Goal: Task Accomplishment & Management: Use online tool/utility

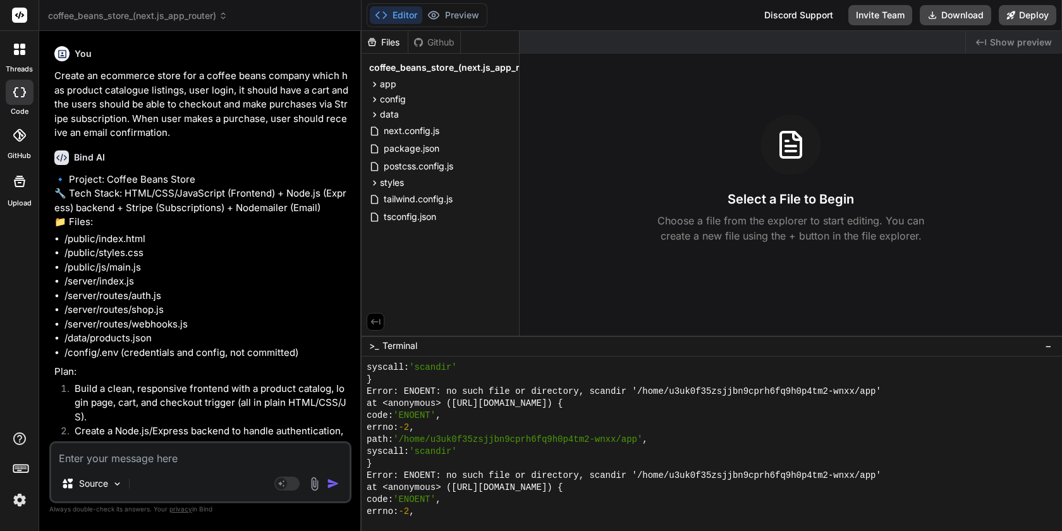
scroll to position [60, 0]
click at [149, 106] on p "Create an ecommerce store for a coffee beans company which has product catalogu…" at bounding box center [201, 104] width 295 height 71
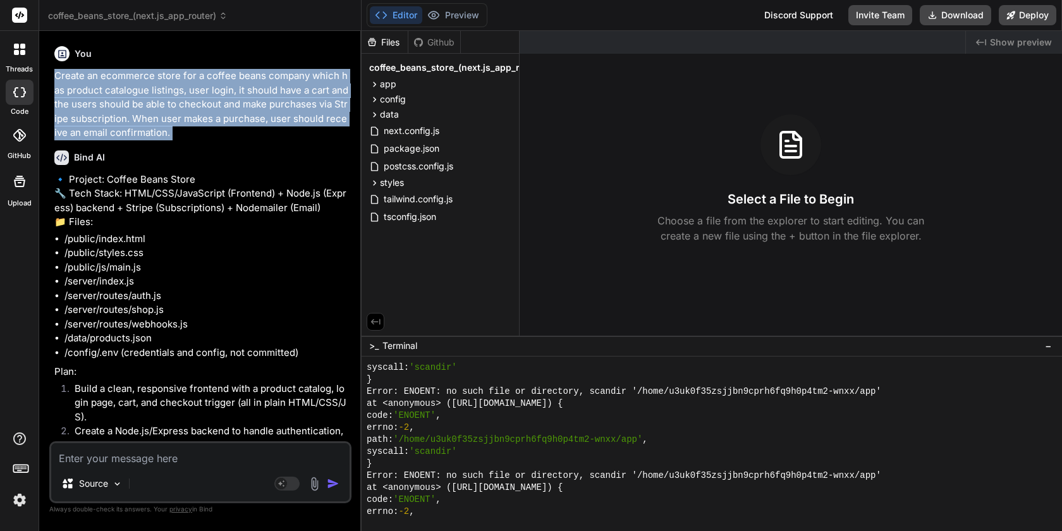
click at [149, 106] on p "Create an ecommerce store for a coffee beans company which has product catalogu…" at bounding box center [201, 104] width 295 height 71
copy div "Create an ecommerce store for a coffee beans company which has product catalogu…"
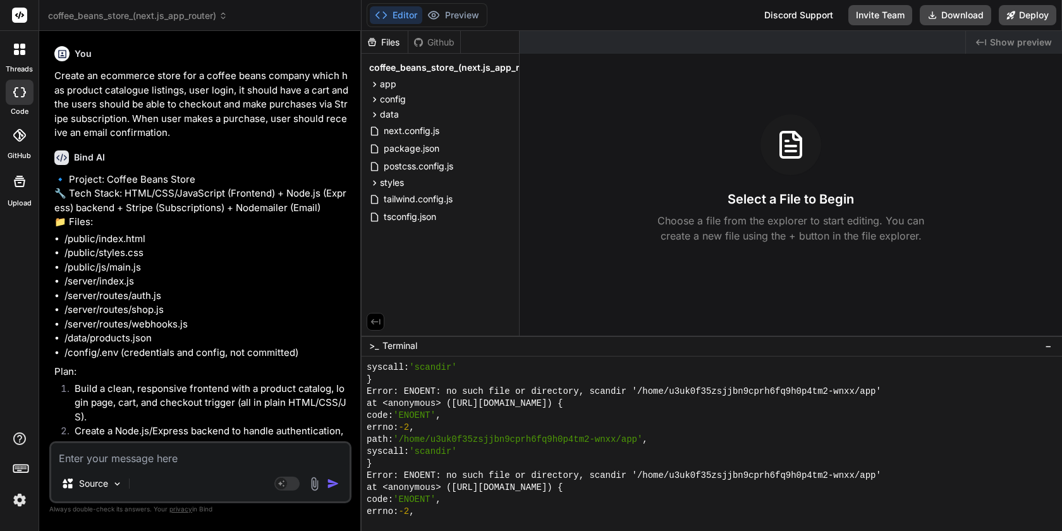
click at [19, 49] on icon at bounding box center [19, 49] width 11 height 11
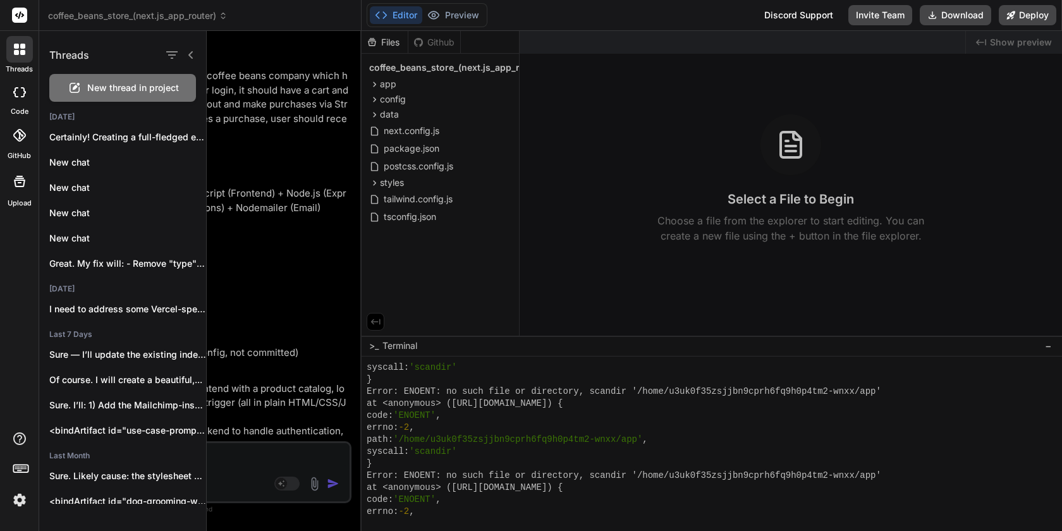
click at [111, 87] on span "New thread in project" at bounding box center [133, 88] width 92 height 13
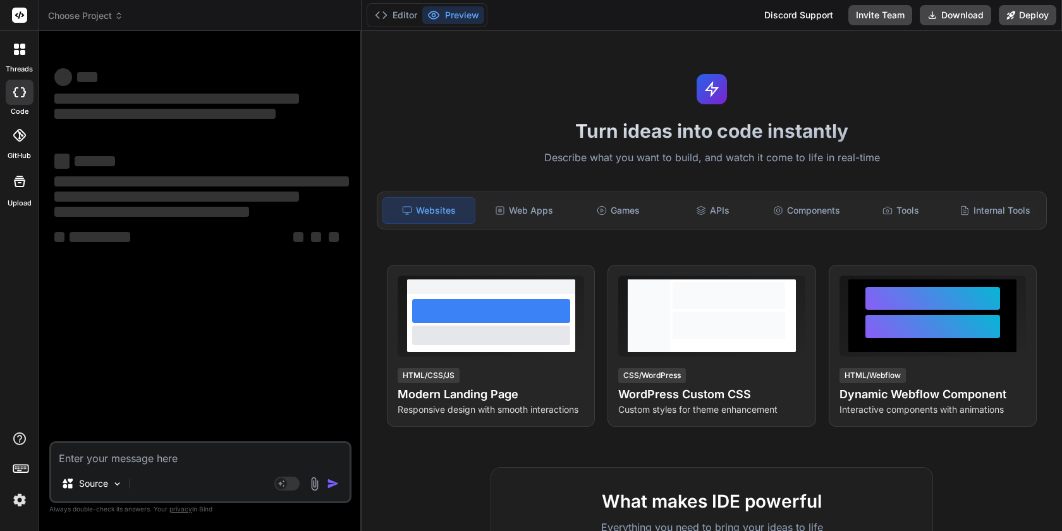
scroll to position [0, 0]
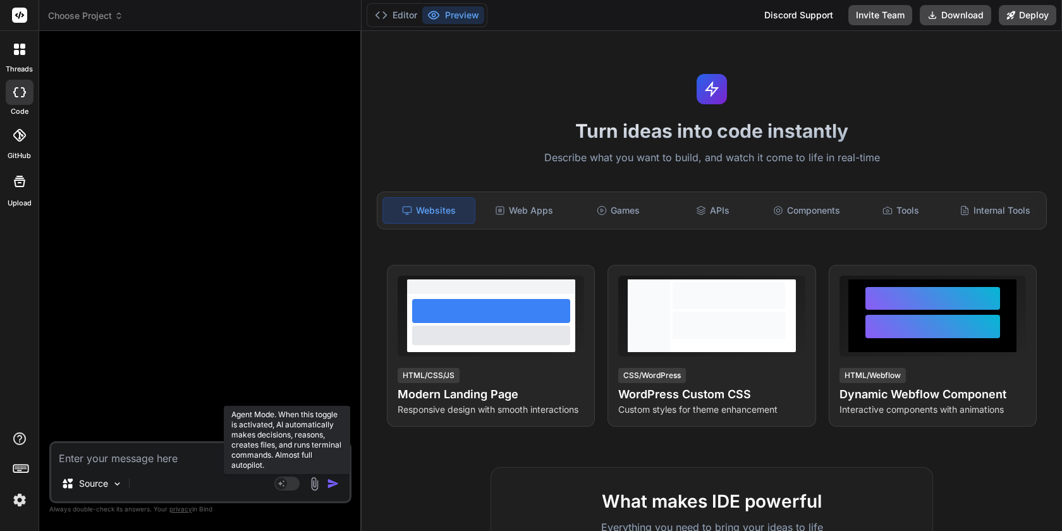
click at [279, 482] on rect at bounding box center [281, 483] width 11 height 11
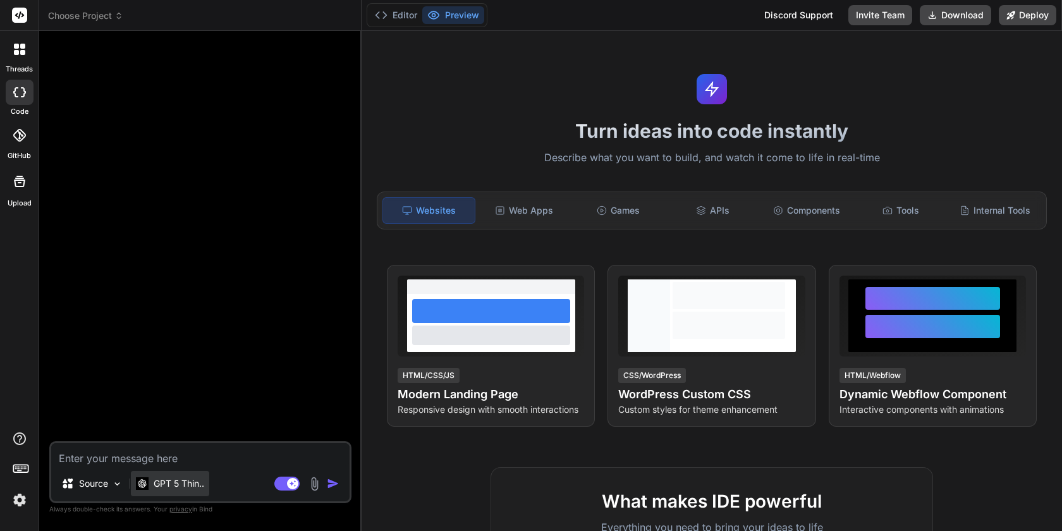
click at [196, 483] on p "GPT 5 Thin.." at bounding box center [179, 483] width 51 height 13
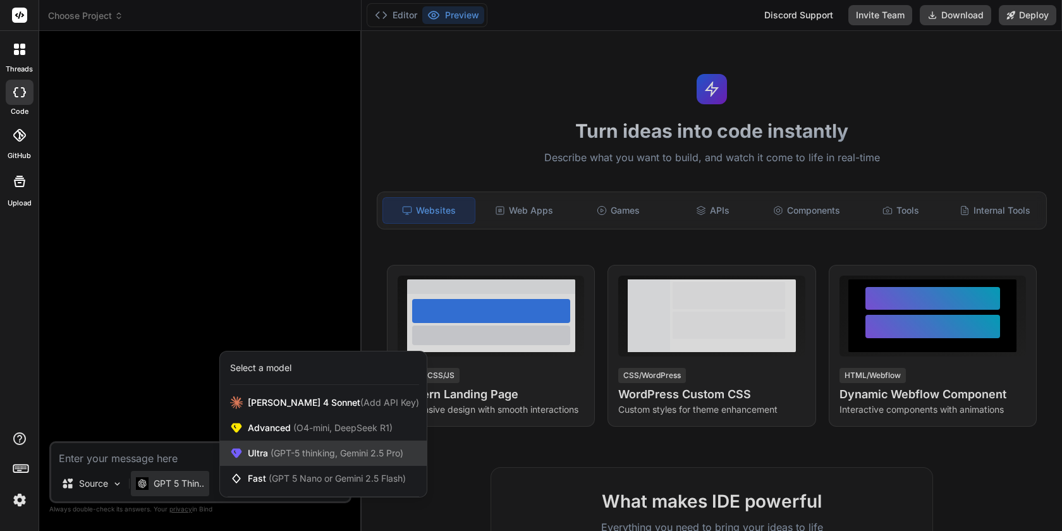
click at [302, 455] on span "(GPT-5 thinking, Gemini 2.5 Pro)" at bounding box center [335, 453] width 135 height 11
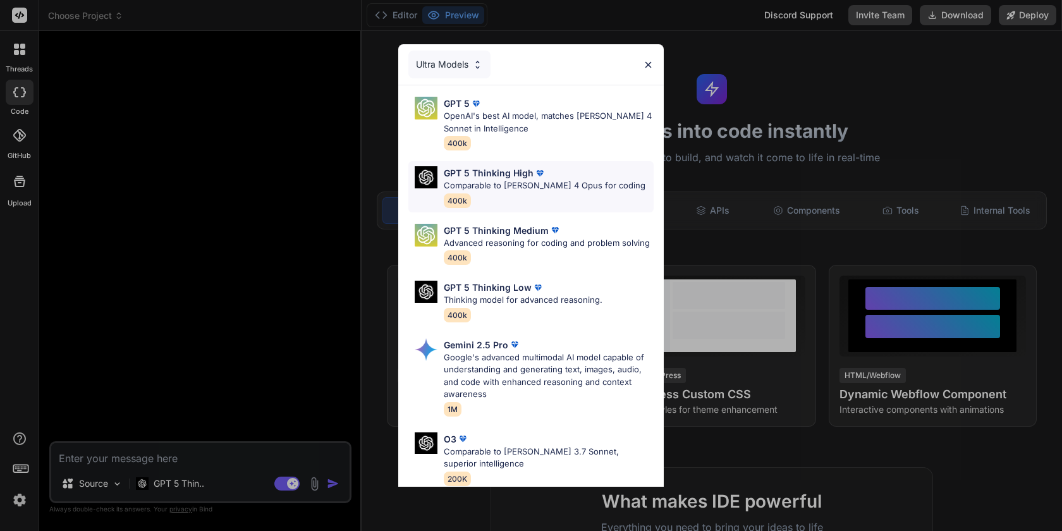
click at [543, 192] on div "GPT 5 Thinking High Comparable to [PERSON_NAME] 4 Opus for coding 400k" at bounding box center [545, 186] width 202 height 41
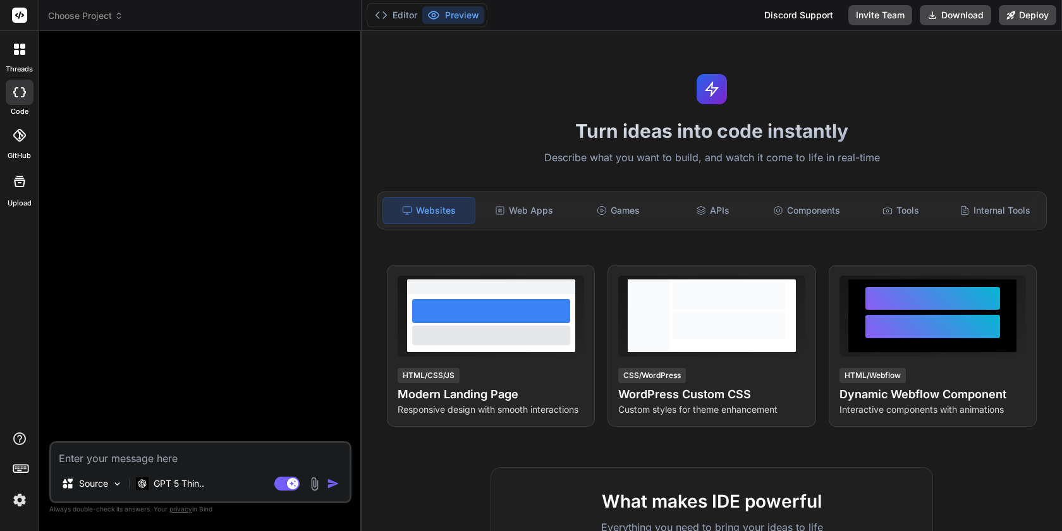
click at [317, 484] on img at bounding box center [314, 484] width 15 height 15
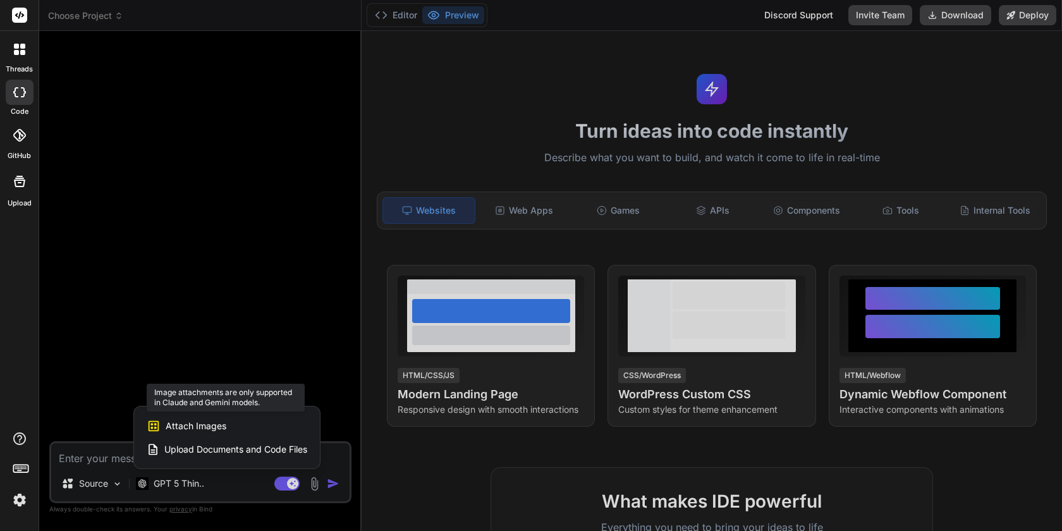
click at [208, 427] on span "Attach Images" at bounding box center [196, 426] width 61 height 13
click at [189, 422] on span "Attach Images" at bounding box center [196, 426] width 61 height 13
click at [193, 423] on span "Attach Images" at bounding box center [196, 426] width 61 height 13
click at [235, 292] on div at bounding box center [531, 265] width 1062 height 531
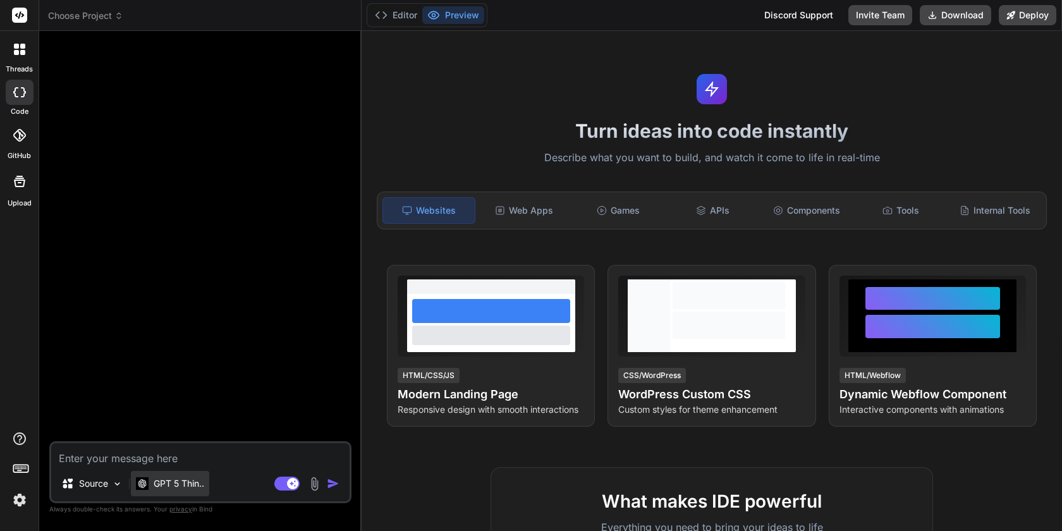
click at [185, 484] on p "GPT 5 Thin.." at bounding box center [179, 483] width 51 height 13
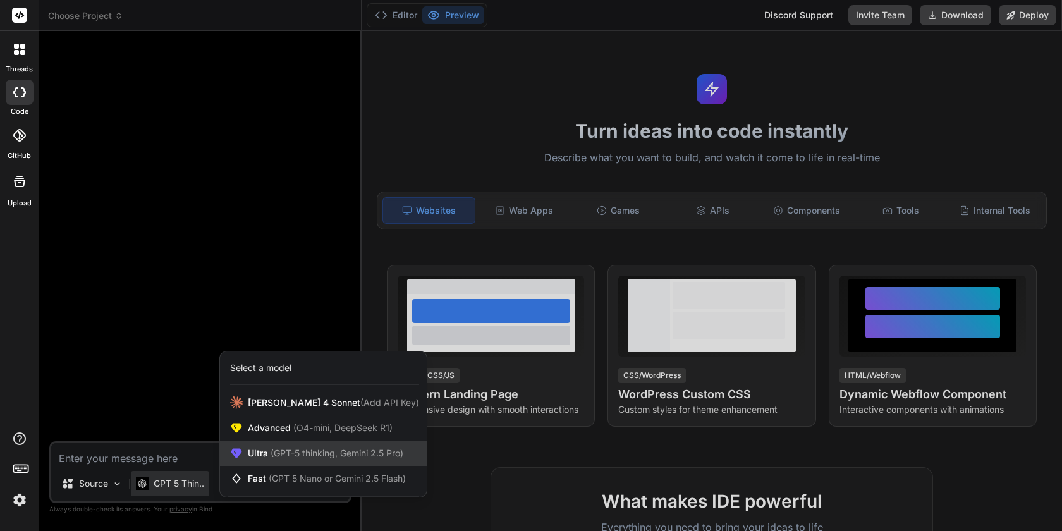
click at [249, 453] on span "Ultra (GPT-5 thinking, Gemini 2.5 Pro)" at bounding box center [326, 453] width 156 height 13
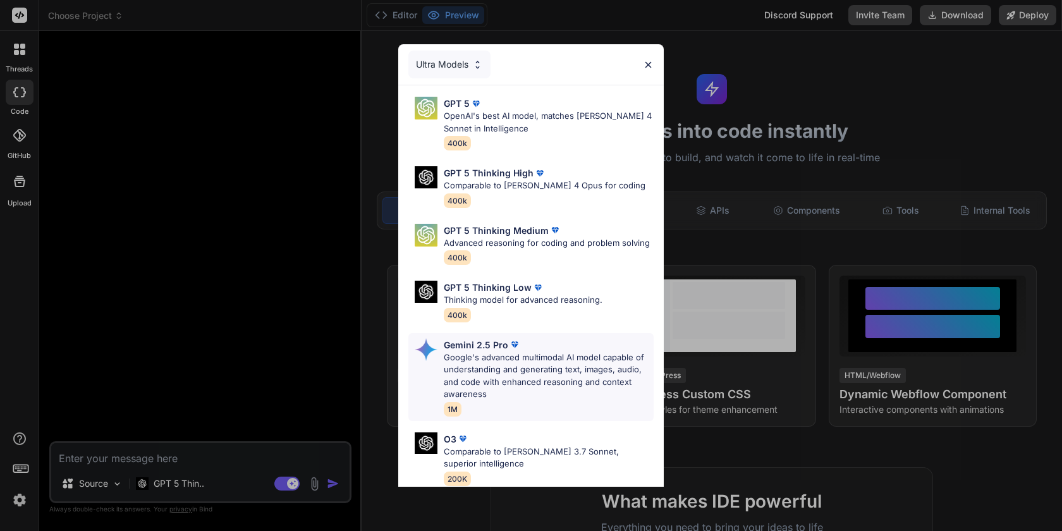
scroll to position [118, 0]
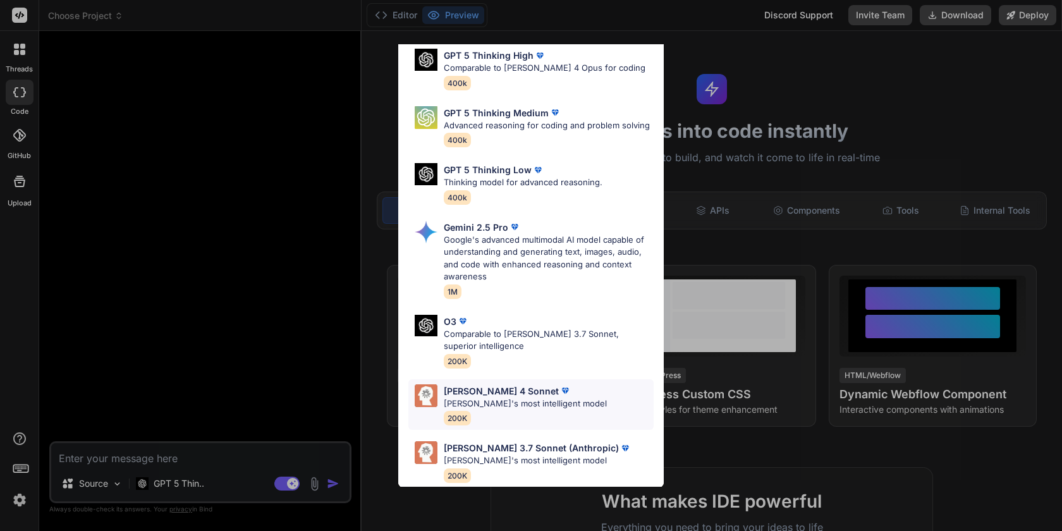
click at [520, 404] on p "[PERSON_NAME]'s most intelligent model" at bounding box center [525, 404] width 163 height 13
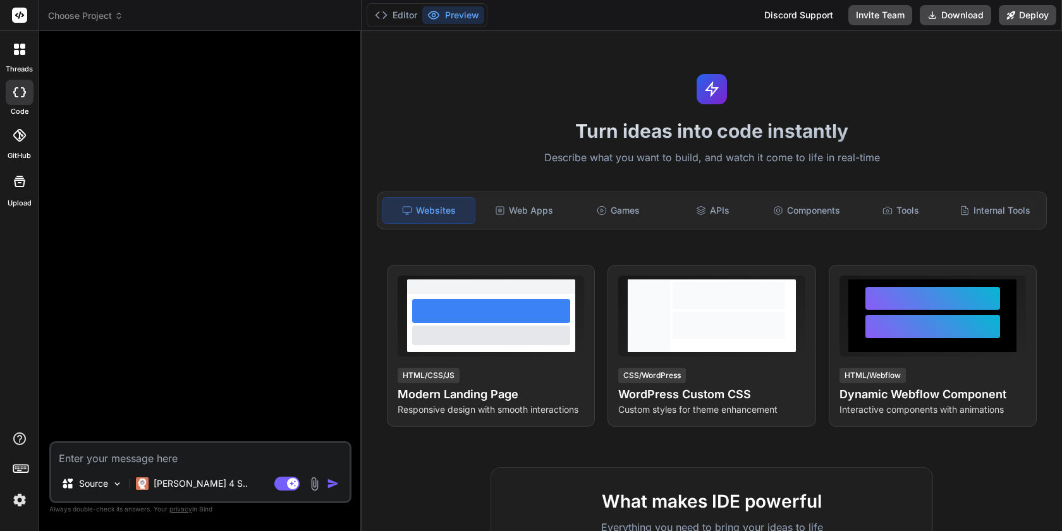
click at [317, 487] on img at bounding box center [314, 484] width 15 height 15
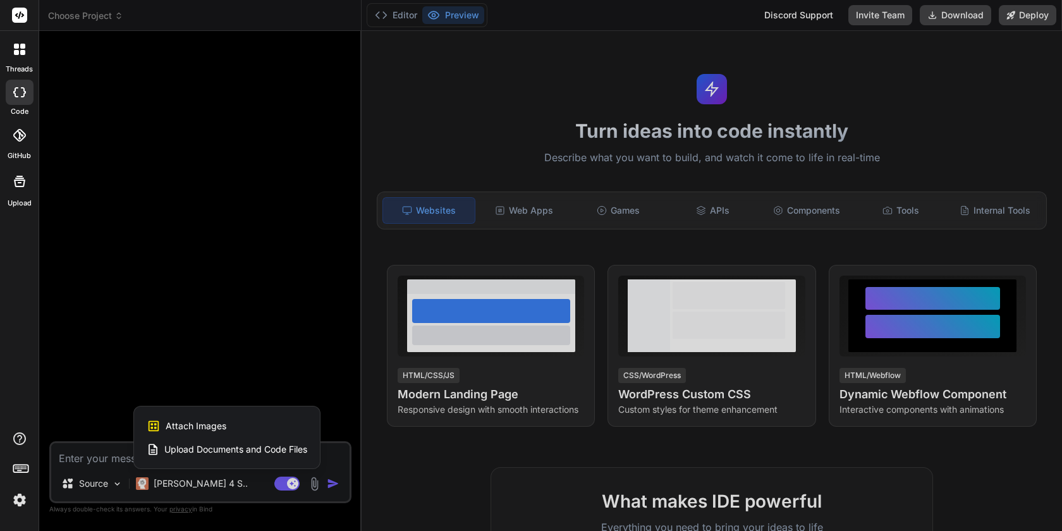
click at [215, 424] on span "Attach Images" at bounding box center [196, 426] width 61 height 13
type textarea "x"
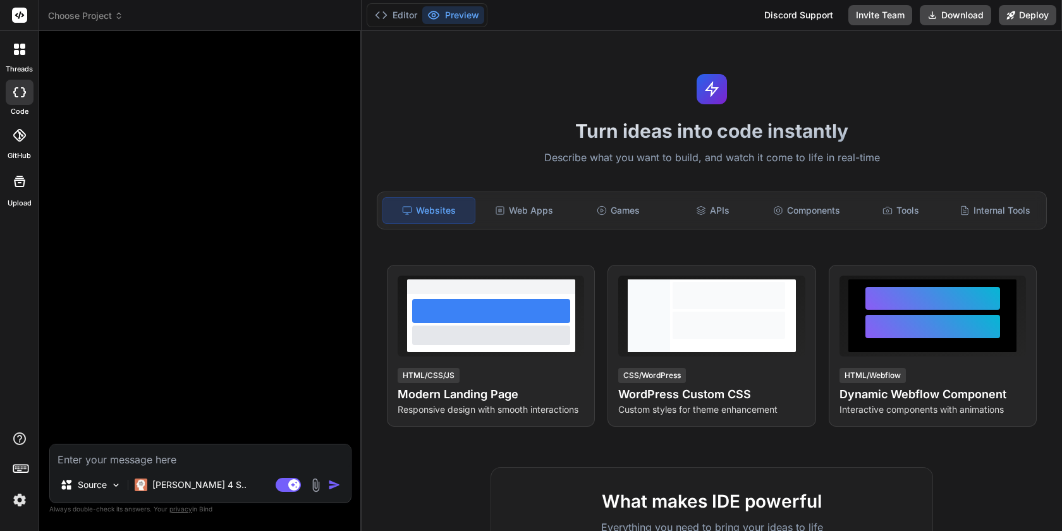
type input "C:\fakepath\Screenshot [DATE] 11.40.23 PM.png"
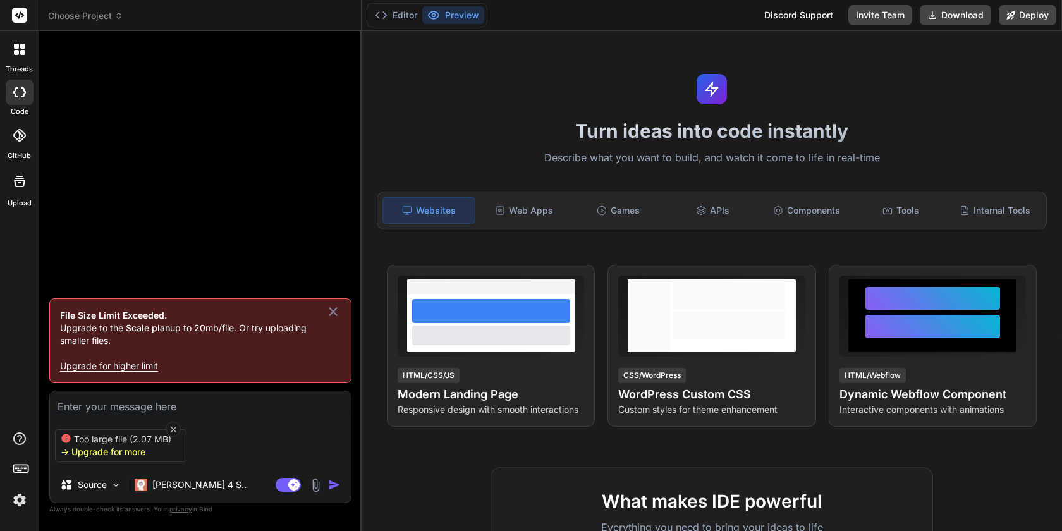
click at [109, 367] on p "Upgrade for higher limit" at bounding box center [200, 366] width 281 height 13
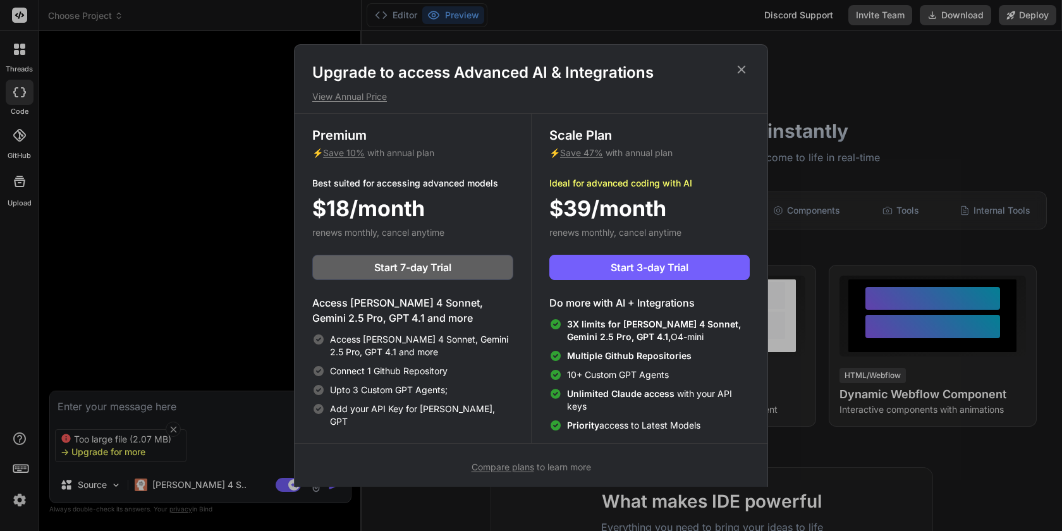
scroll to position [6, 0]
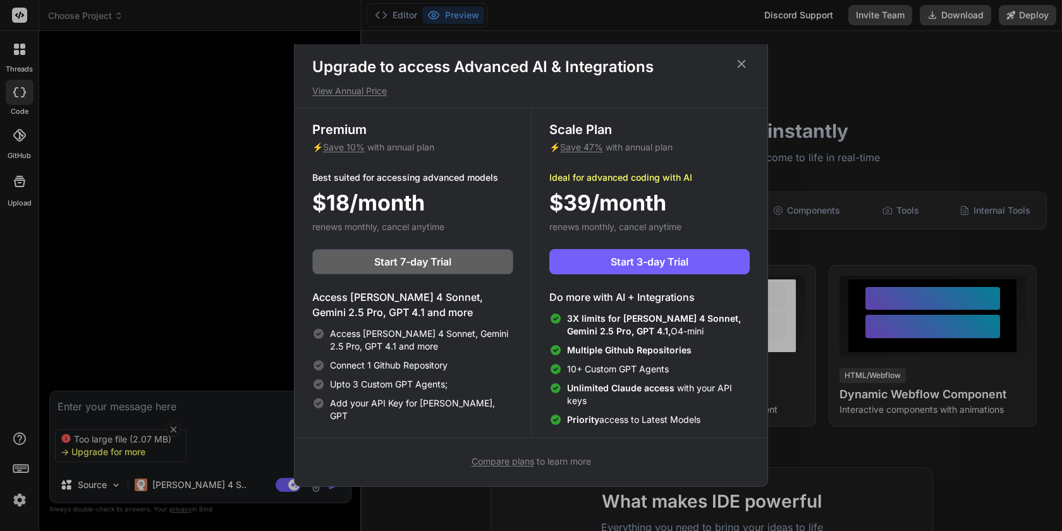
click at [514, 460] on span "Compare plans" at bounding box center [503, 461] width 63 height 11
click at [743, 66] on icon at bounding box center [742, 64] width 14 height 14
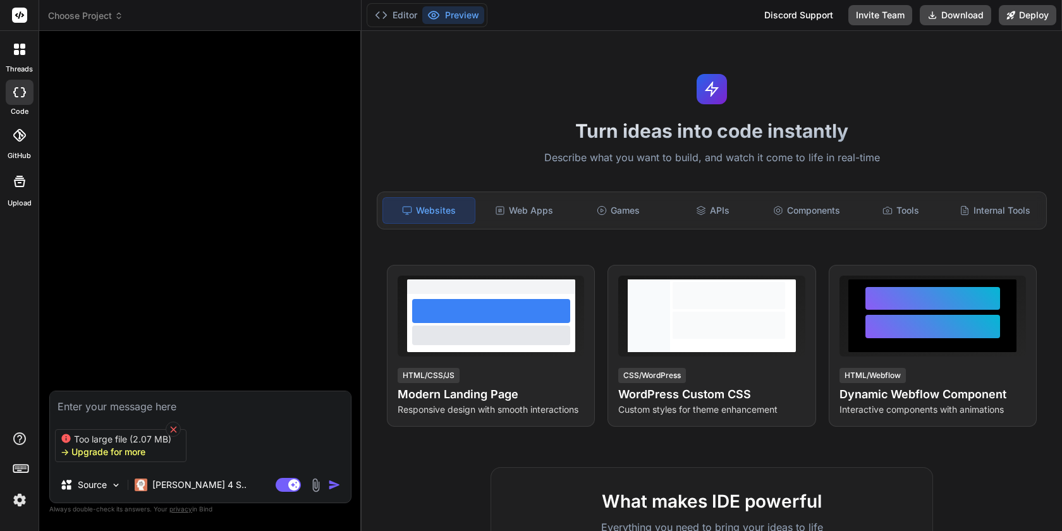
click at [173, 428] on icon at bounding box center [173, 429] width 11 height 11
type textarea "x"
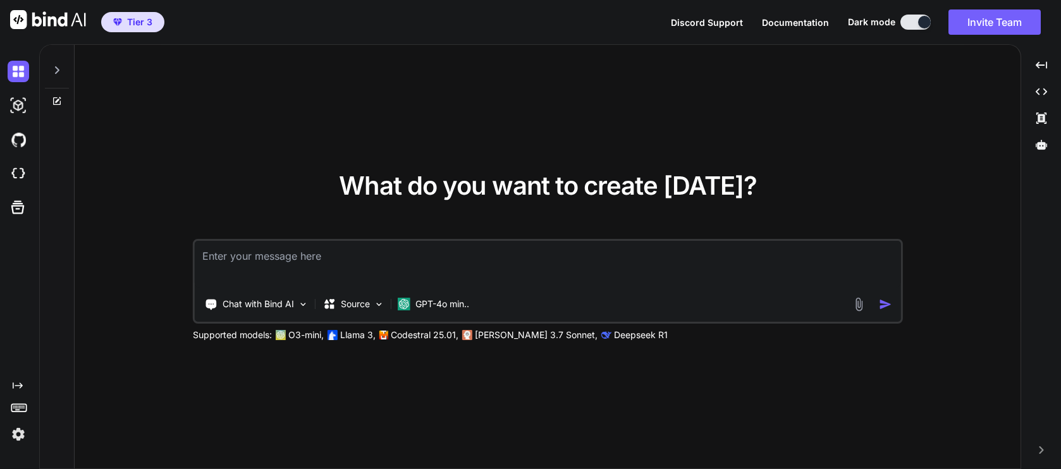
type textarea "x"
